Goal: Register for event/course

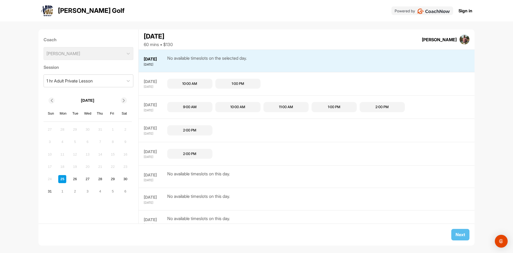
click at [121, 100] on div at bounding box center [124, 100] width 6 height 6
click at [114, 130] on div "5" at bounding box center [113, 129] width 8 height 8
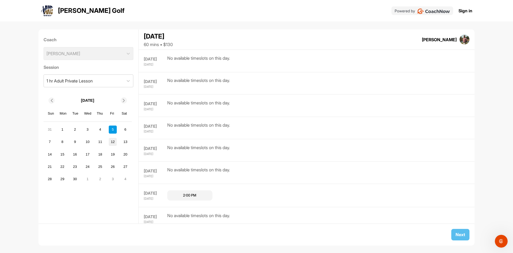
click at [116, 140] on div "12" at bounding box center [113, 142] width 8 height 8
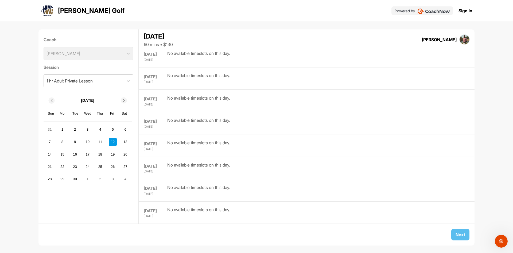
scroll to position [913, 0]
click at [127, 78] on div at bounding box center [128, 81] width 10 height 10
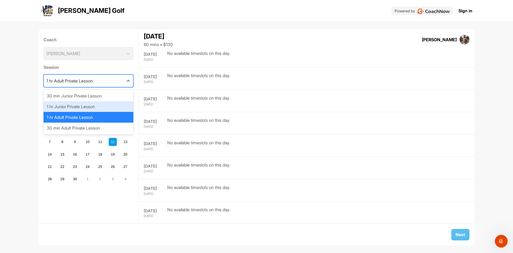
click at [114, 101] on div "1 hr Junior Private Lesson" at bounding box center [89, 106] width 90 height 11
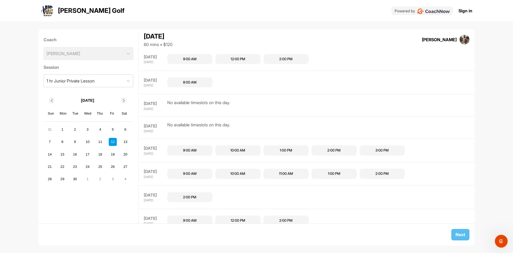
scroll to position [561, 0]
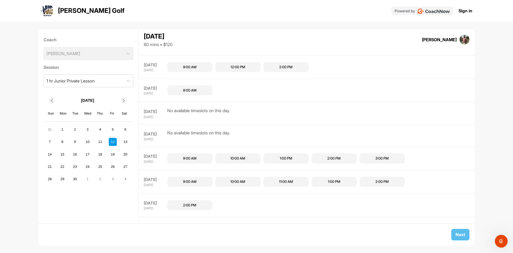
click at [185, 91] on div "8:00 AM" at bounding box center [190, 90] width 14 height 5
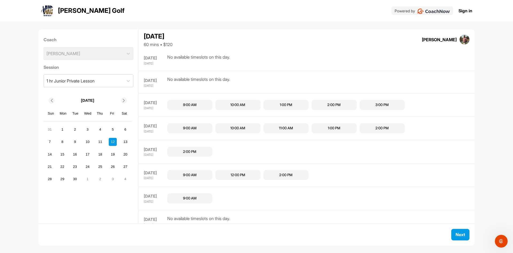
scroll to position [641, 0]
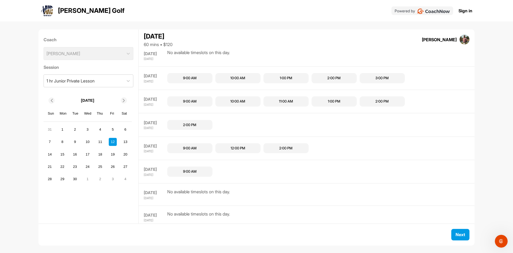
click at [192, 169] on div "9:00 AM" at bounding box center [190, 171] width 14 height 5
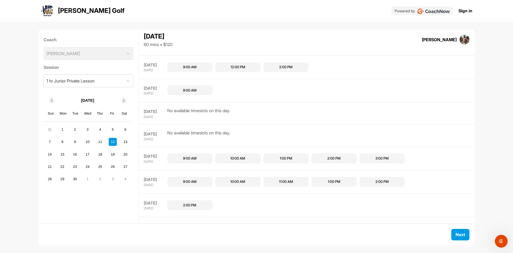
click at [194, 90] on div "8:00 AM" at bounding box center [190, 90] width 14 height 5
click at [457, 234] on button "Next" at bounding box center [460, 233] width 18 height 11
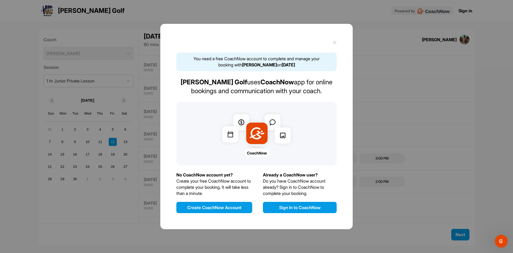
click at [239, 204] on button "Create CoachNow Account" at bounding box center [214, 206] width 76 height 11
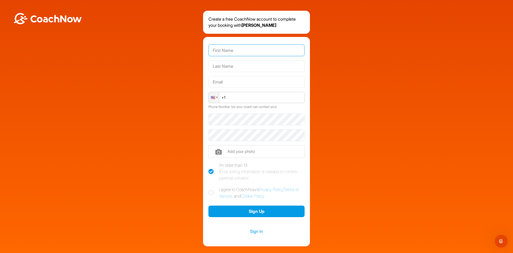
click at [263, 52] on input "text" at bounding box center [256, 50] width 96 height 12
type input "[PERSON_NAME]"
click at [263, 79] on input "text" at bounding box center [256, 82] width 96 height 12
type input "[PERSON_NAME][EMAIL_ADDRESS][PERSON_NAME][DOMAIN_NAME]"
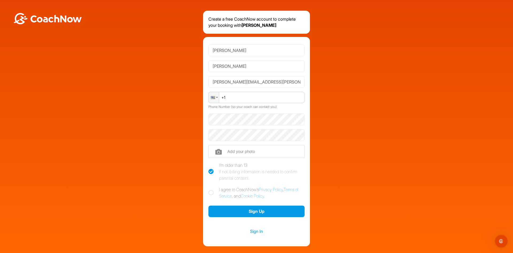
click at [260, 97] on input "+1" at bounding box center [256, 97] width 96 height 11
type input "[PHONE_NUMBER]"
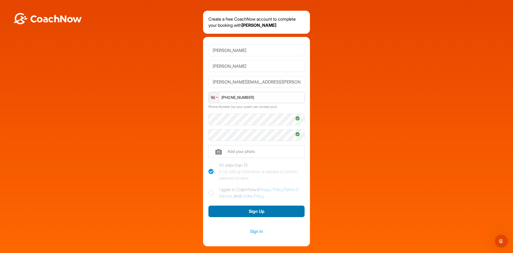
click at [257, 210] on button "Sign Up" at bounding box center [256, 210] width 96 height 11
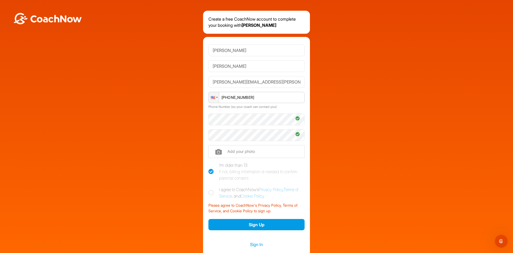
click at [210, 192] on icon at bounding box center [210, 192] width 5 height 5
click at [210, 189] on input "I agree to CoachNow's Privacy Policy , Terms of Service , and Cookie Policy ." at bounding box center [209, 187] width 3 height 3
checkbox input "true"
click at [250, 224] on button "Sign Up" at bounding box center [256, 224] width 96 height 11
